Goal: Information Seeking & Learning: Learn about a topic

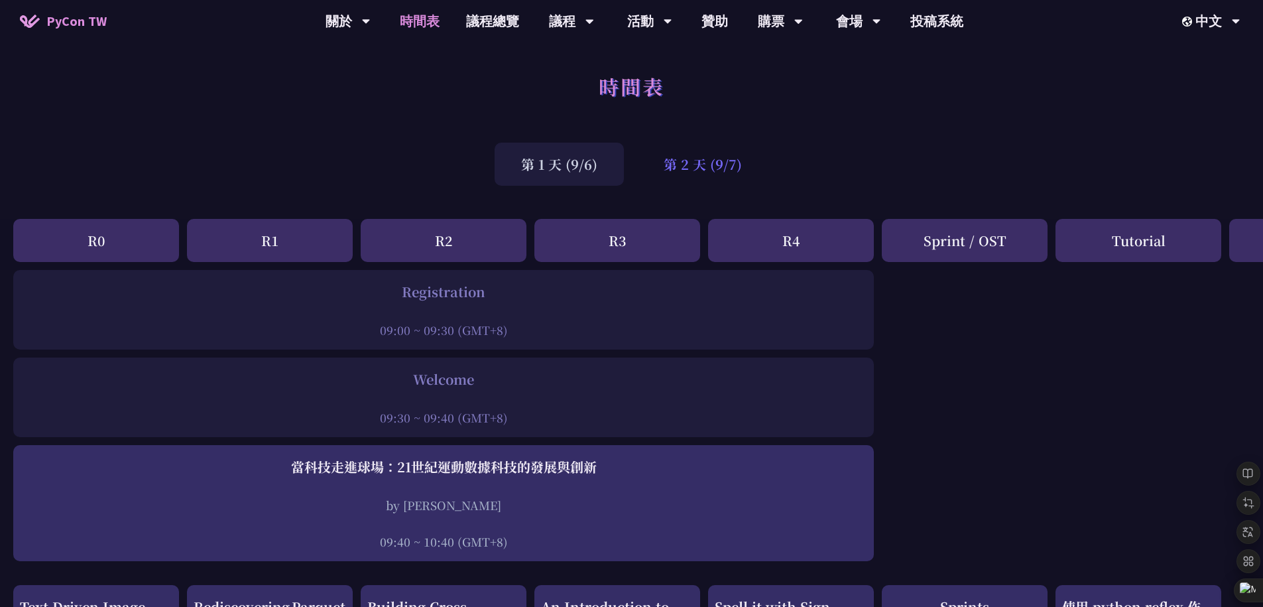
click at [686, 164] on div "第 2 天 (9/7)" at bounding box center [702, 164] width 131 height 43
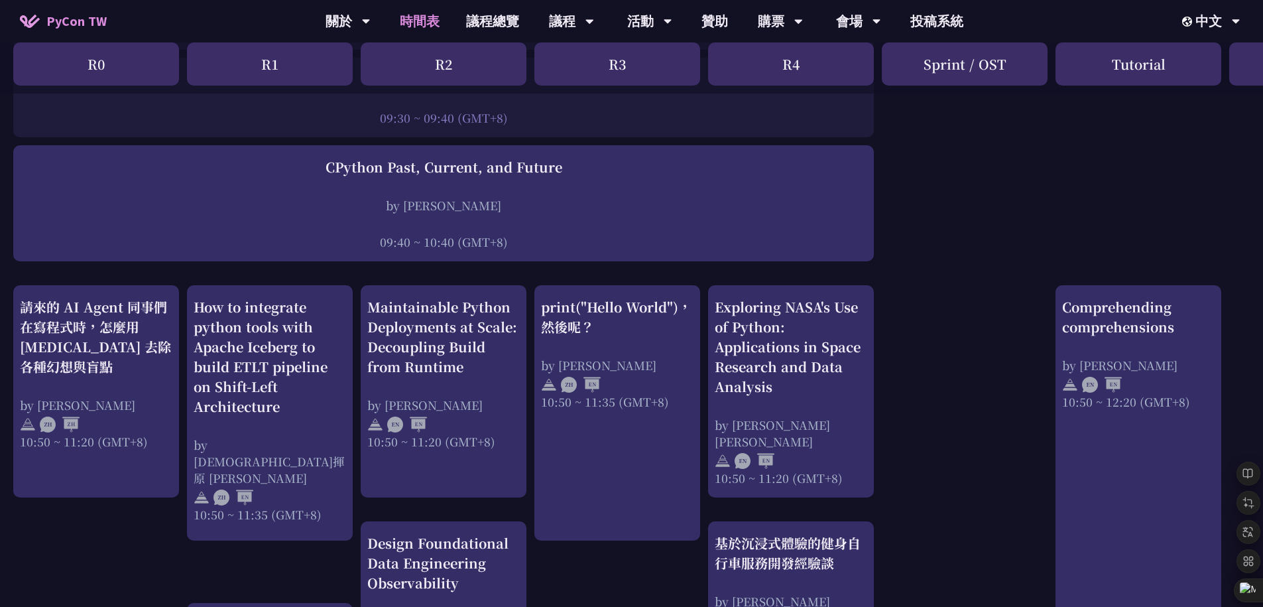
scroll to position [328, 0]
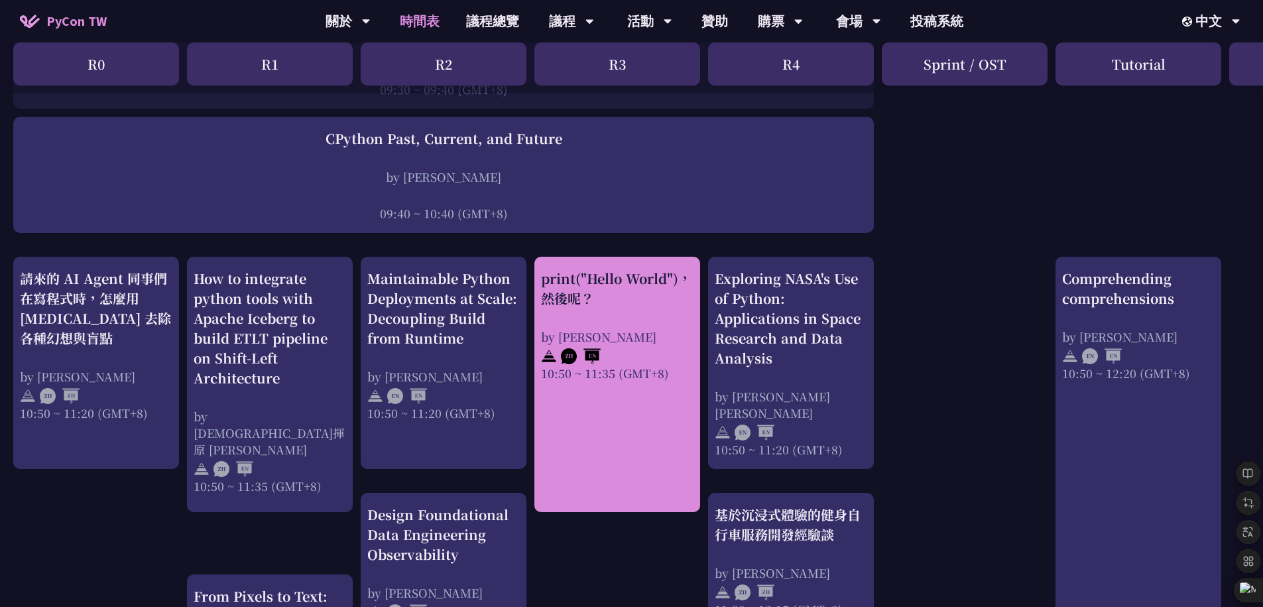
click at [599, 297] on div "print("Hello World")，然後呢？" at bounding box center [617, 288] width 152 height 40
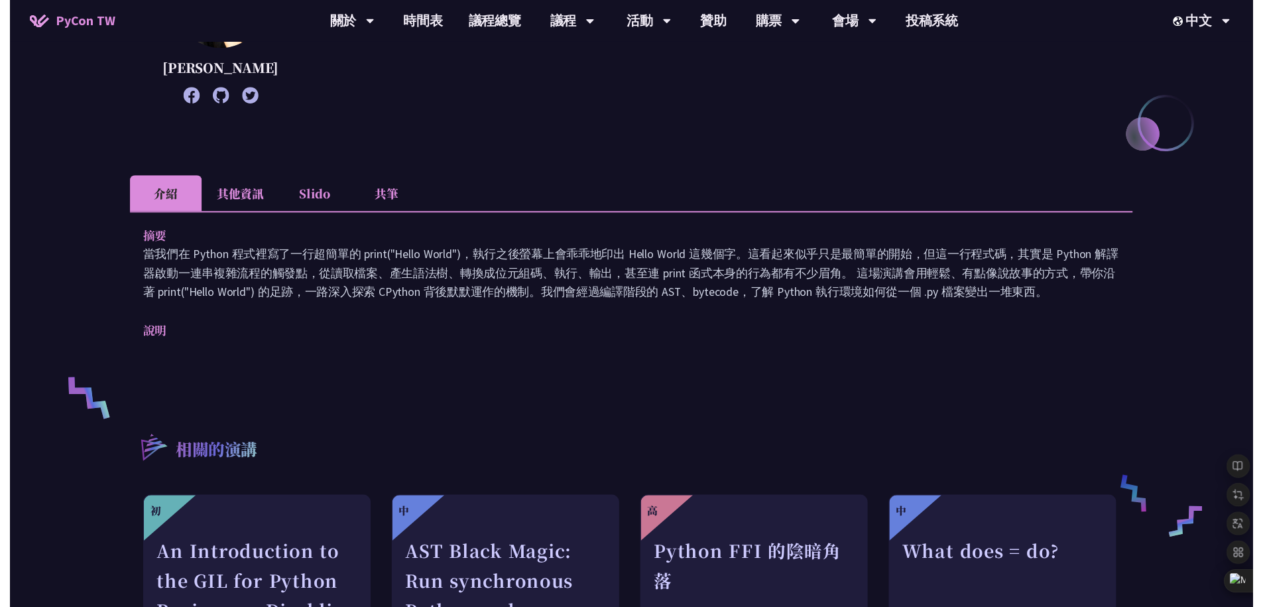
scroll to position [328, 0]
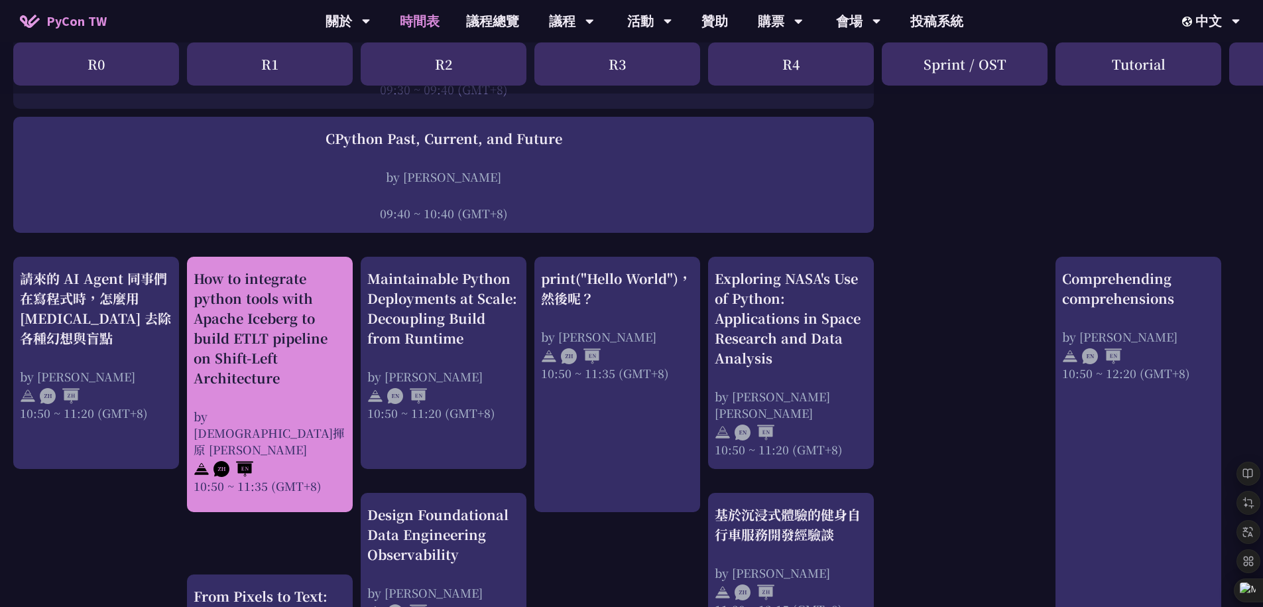
click at [268, 358] on div "How to integrate python tools with Apache Iceberg to build ETLT pipeline on Shi…" at bounding box center [270, 327] width 152 height 119
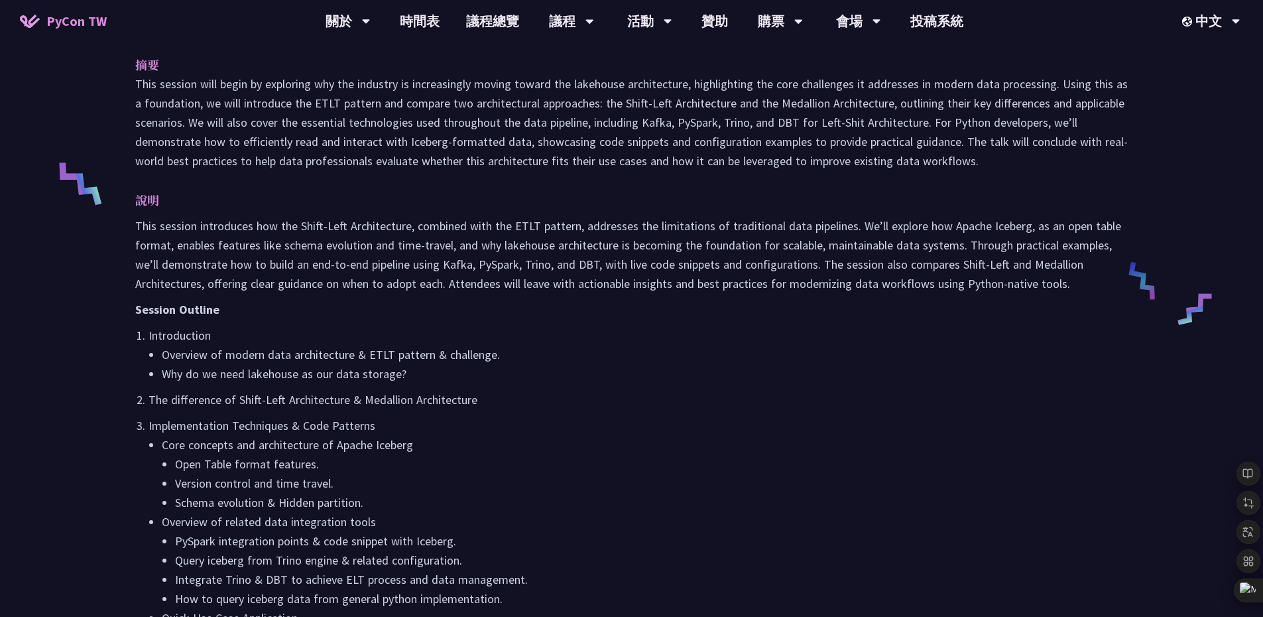
scroll to position [487, 0]
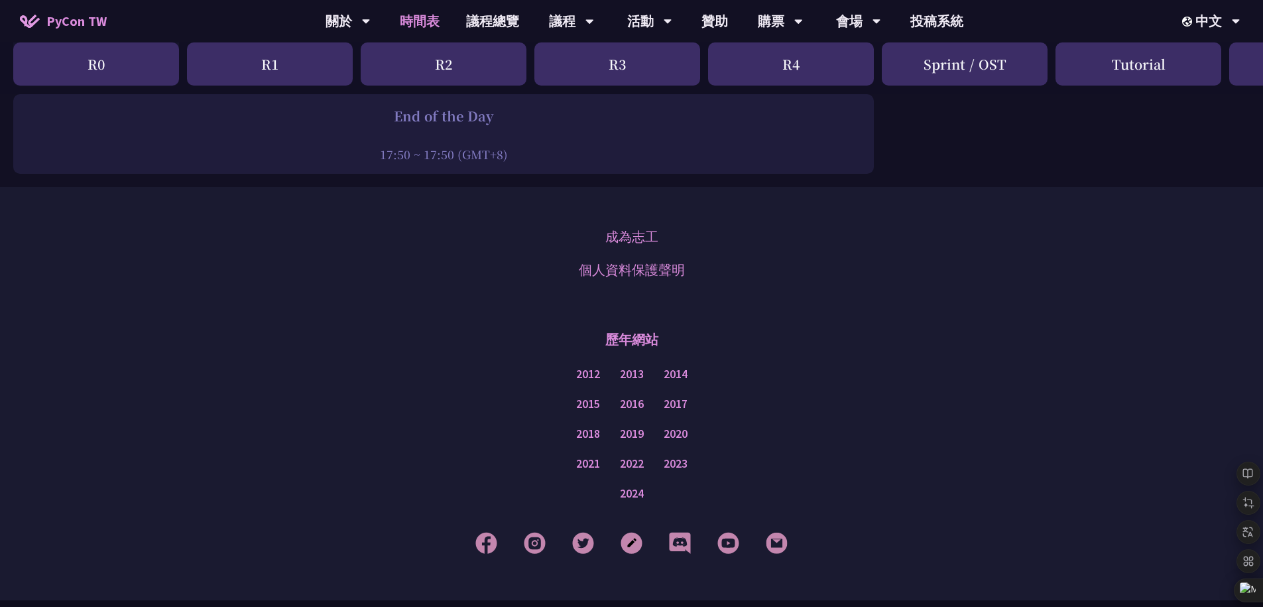
scroll to position [1483, 0]
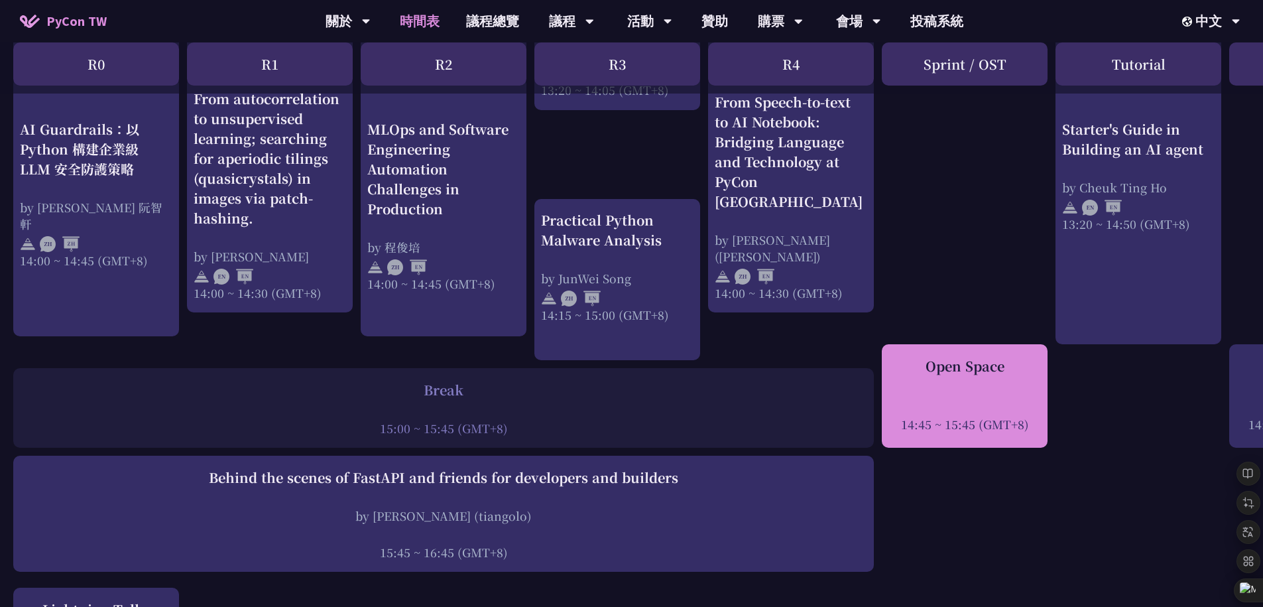
scroll to position [1294, 0]
